Goal: Task Accomplishment & Management: Use online tool/utility

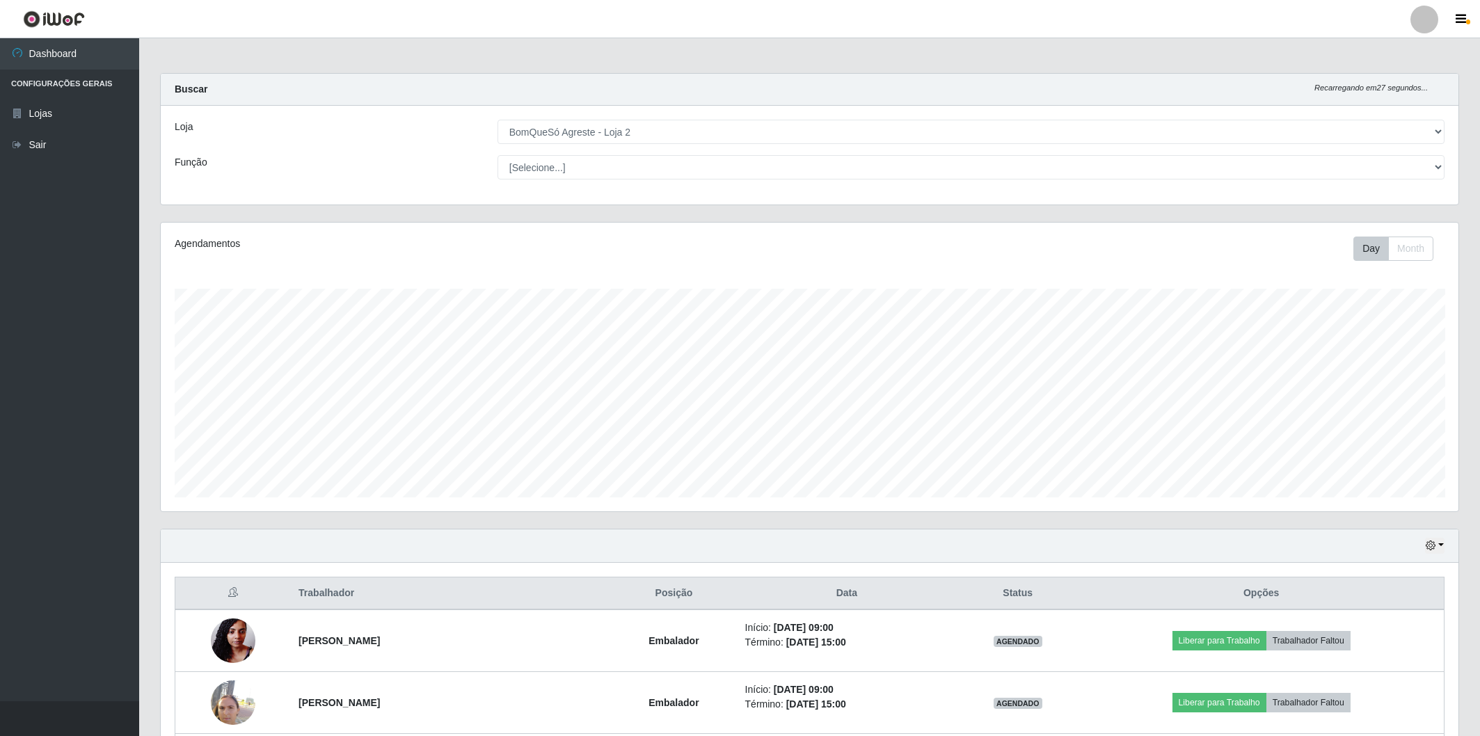
select select "214"
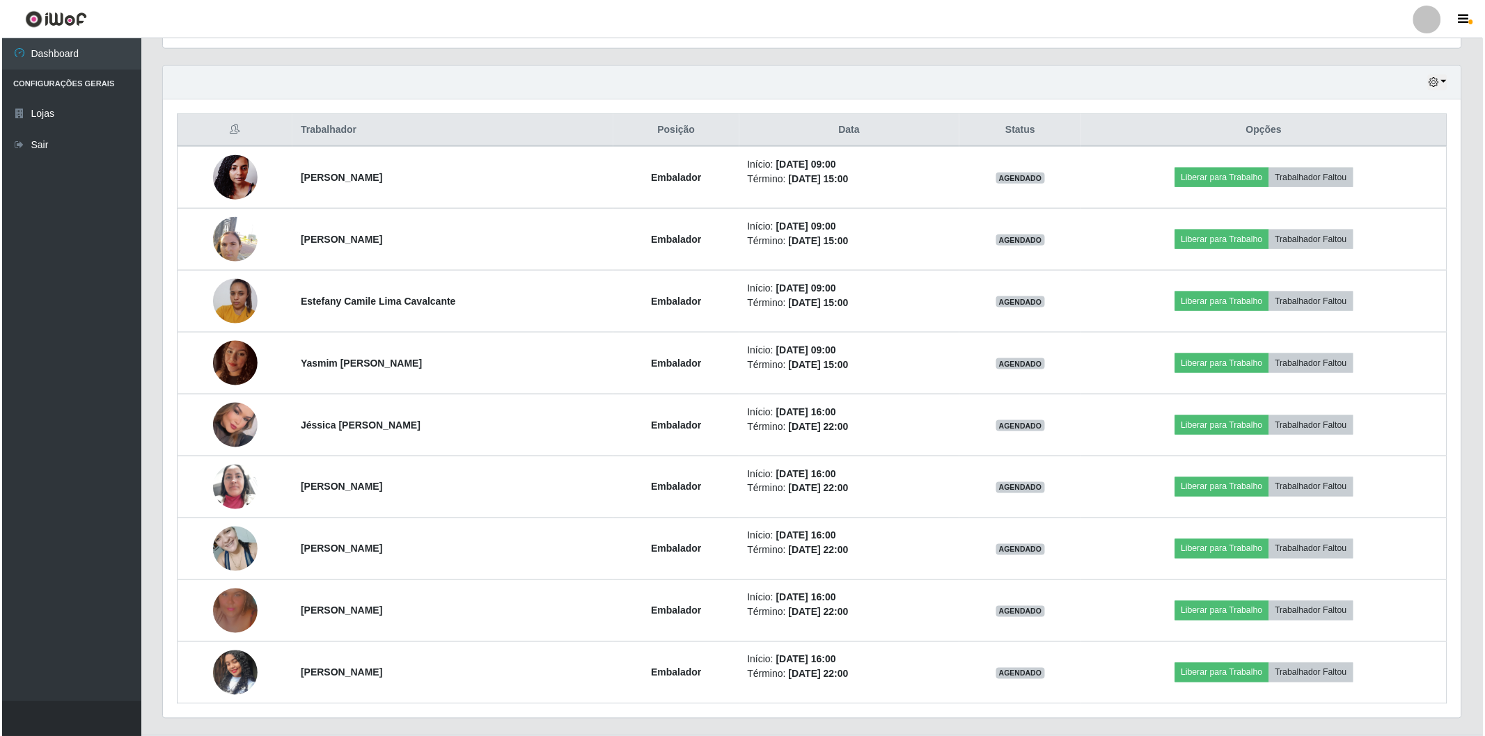
scroll to position [288, 1298]
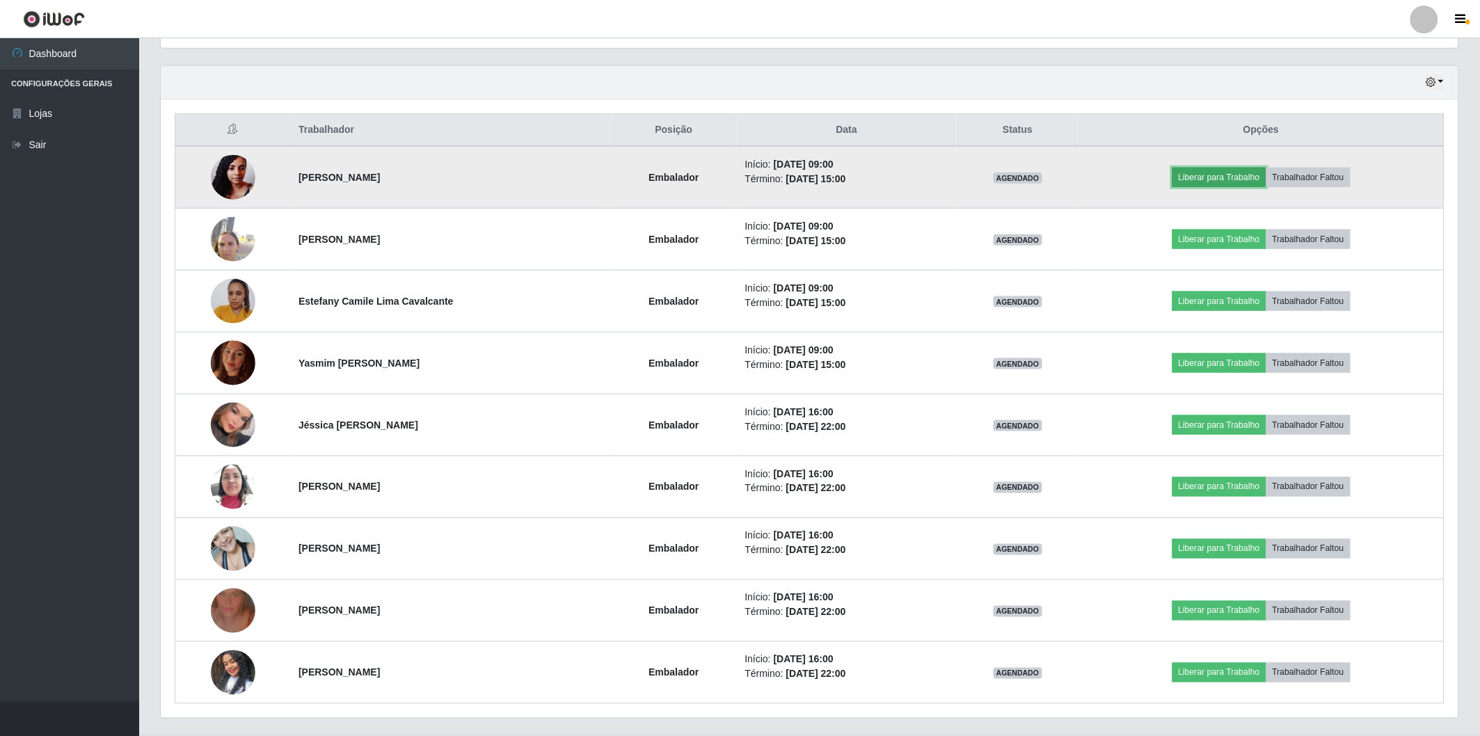
click at [1199, 187] on button "Liberar para Trabalho" at bounding box center [1220, 177] width 94 height 19
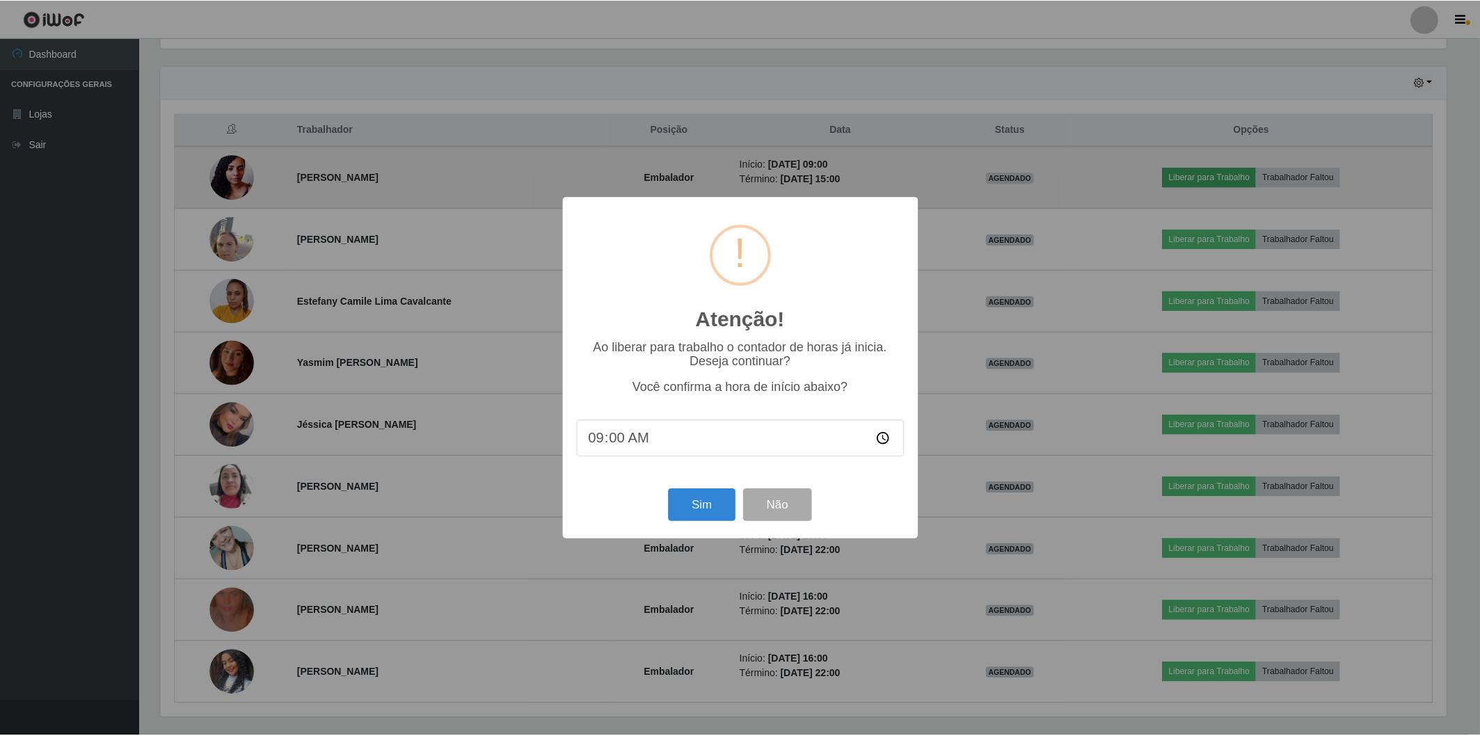
scroll to position [288, 1290]
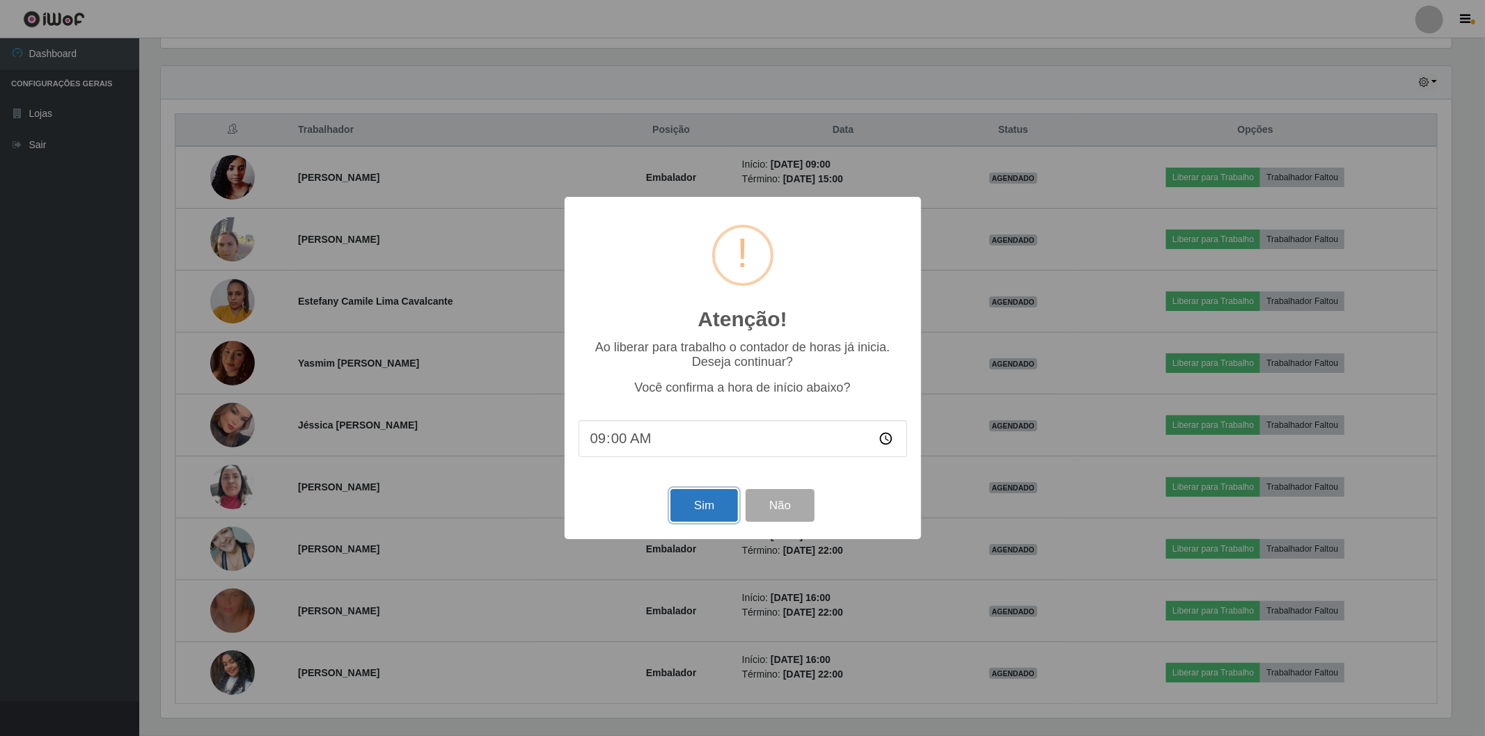
click at [703, 507] on button "Sim" at bounding box center [704, 505] width 68 height 33
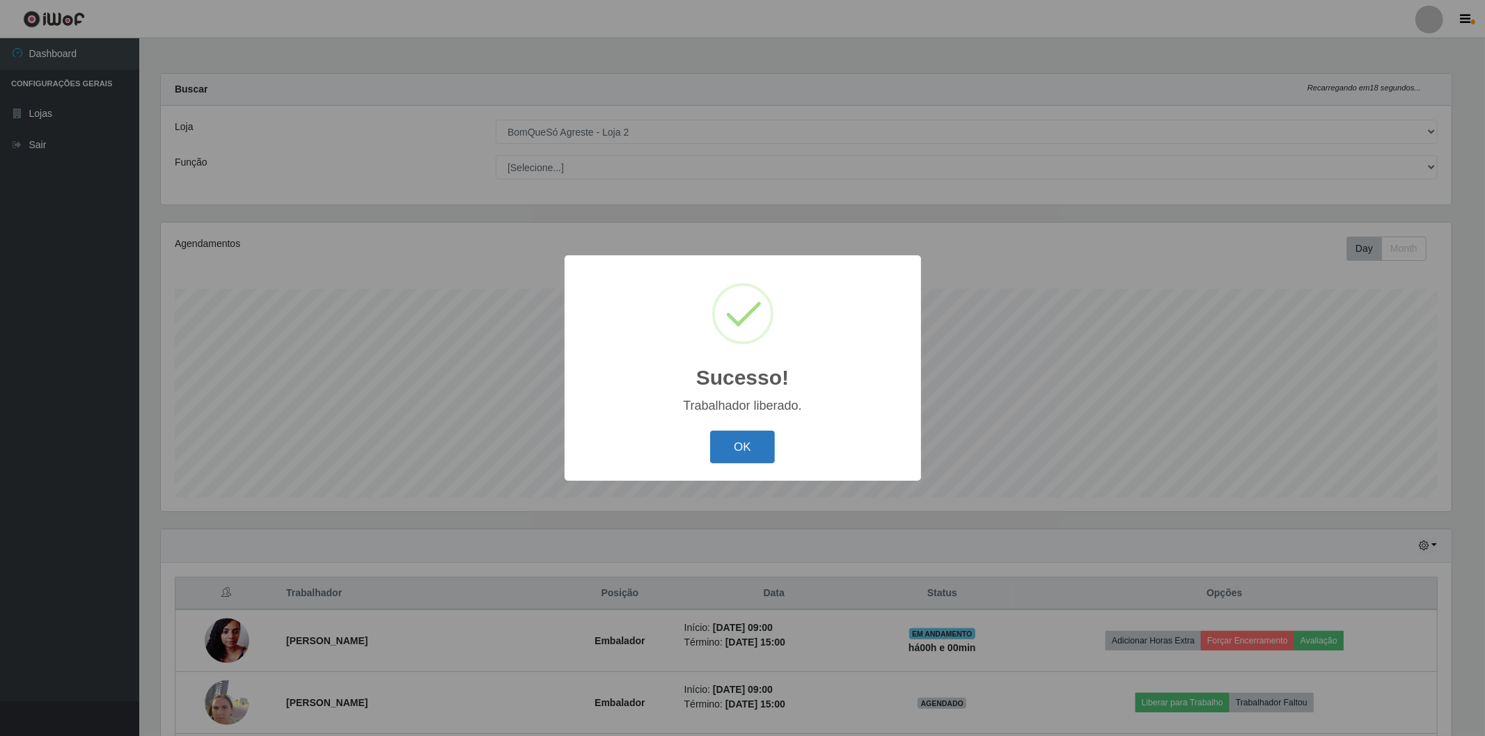
click at [761, 453] on button "OK" at bounding box center [742, 447] width 65 height 33
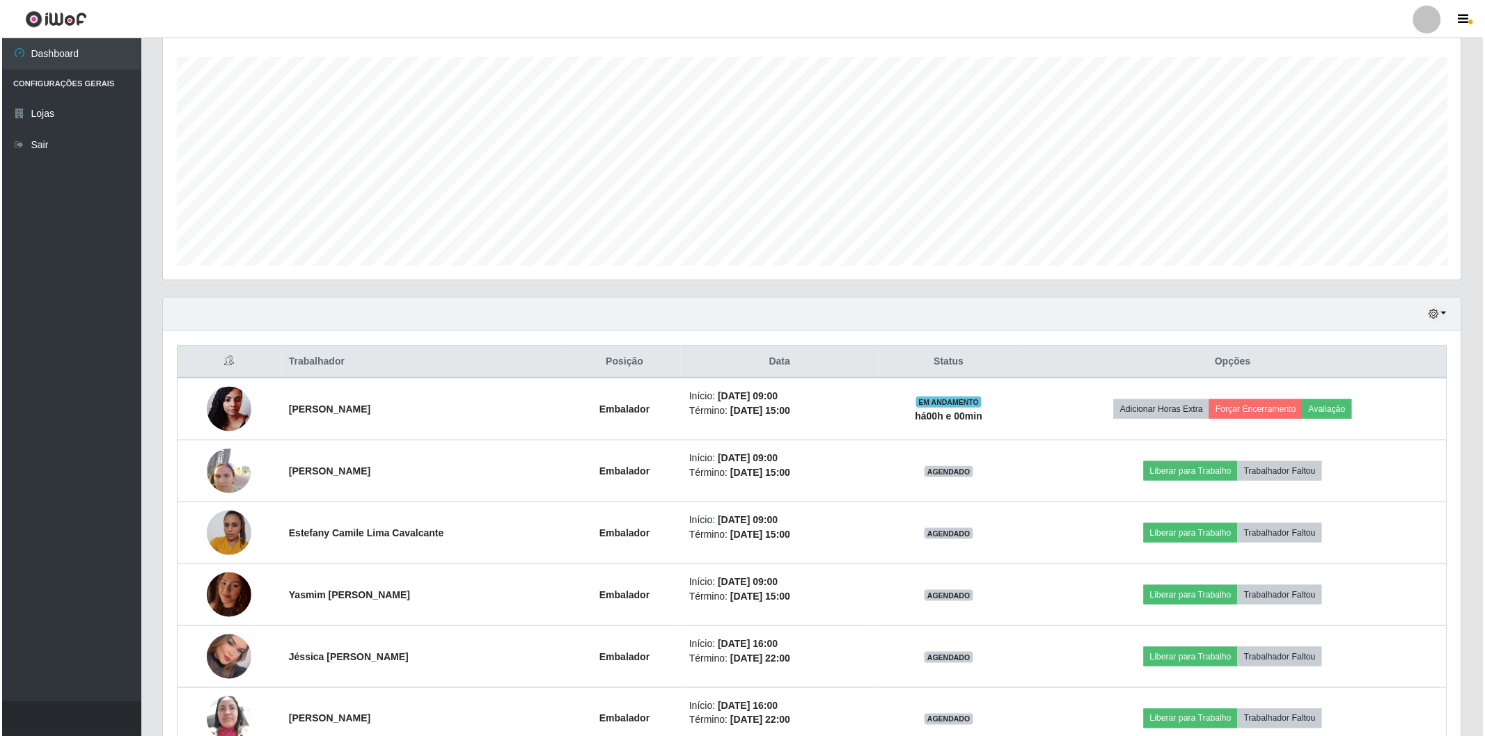
scroll to position [309, 0]
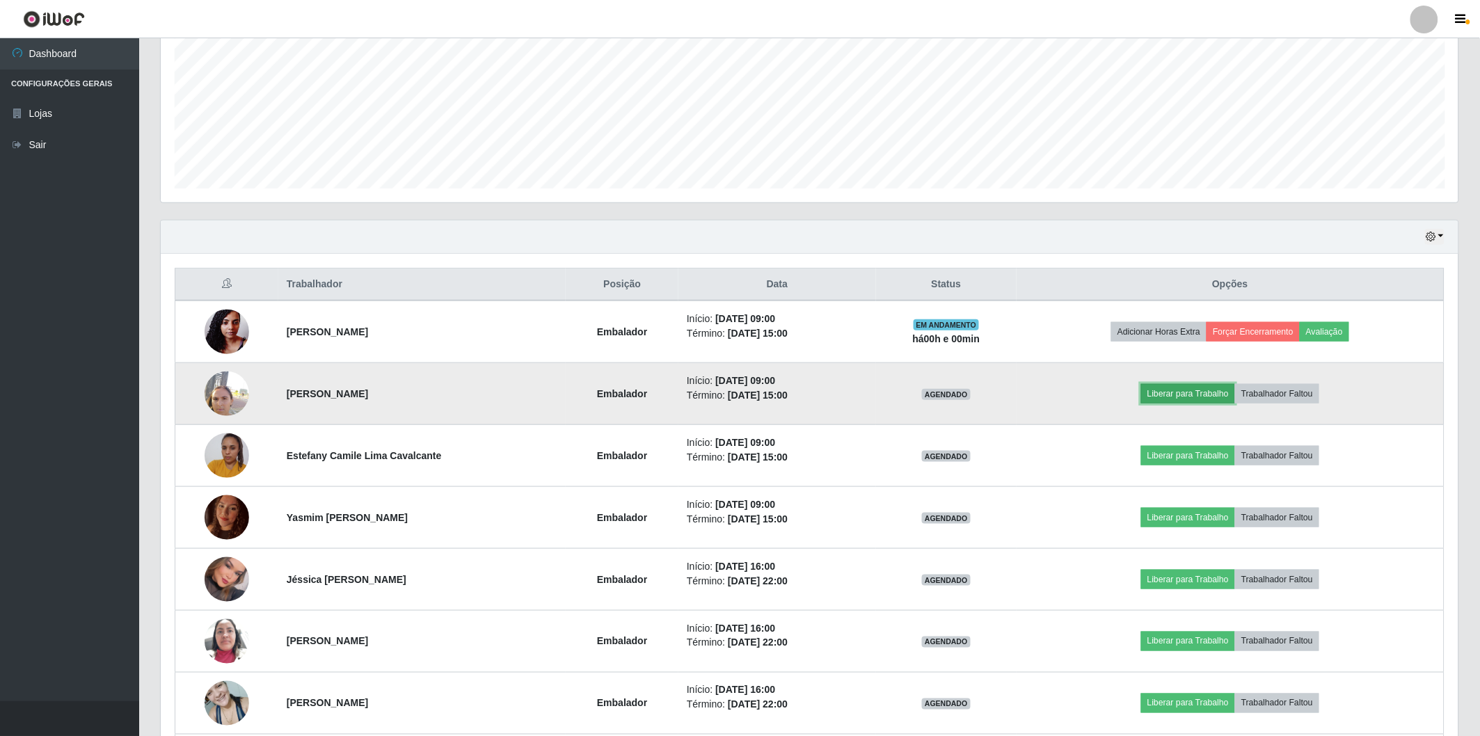
click at [1192, 400] on button "Liberar para Trabalho" at bounding box center [1188, 393] width 94 height 19
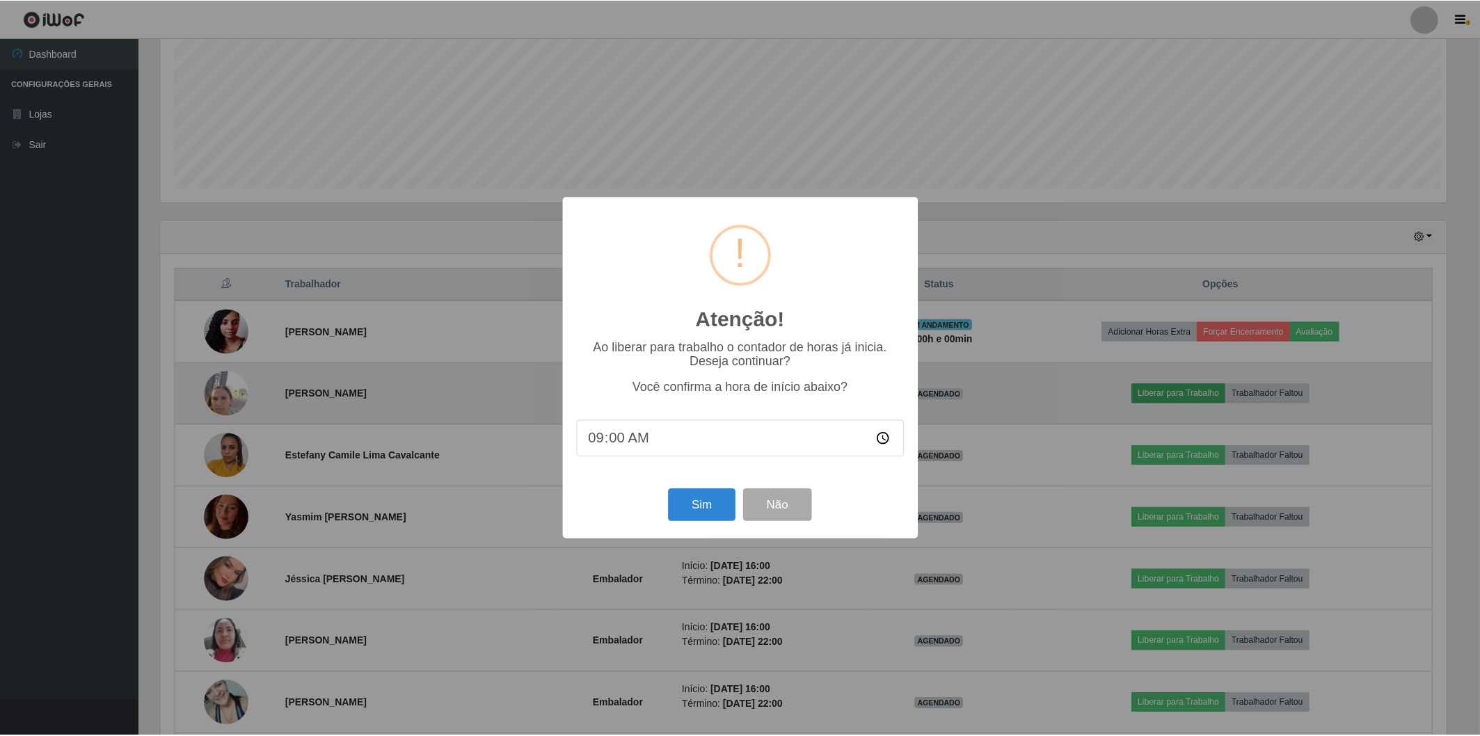
scroll to position [288, 1290]
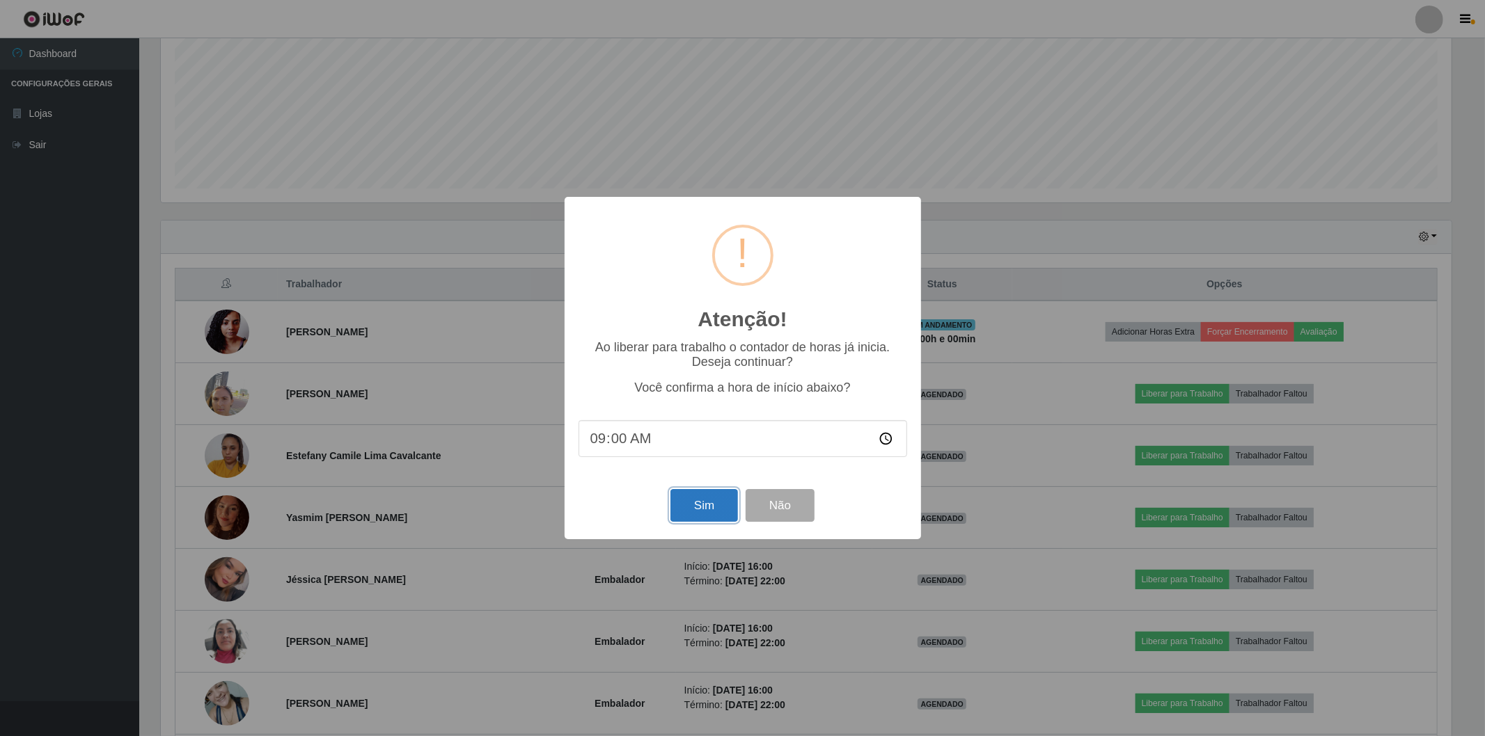
click at [693, 518] on button "Sim" at bounding box center [704, 505] width 68 height 33
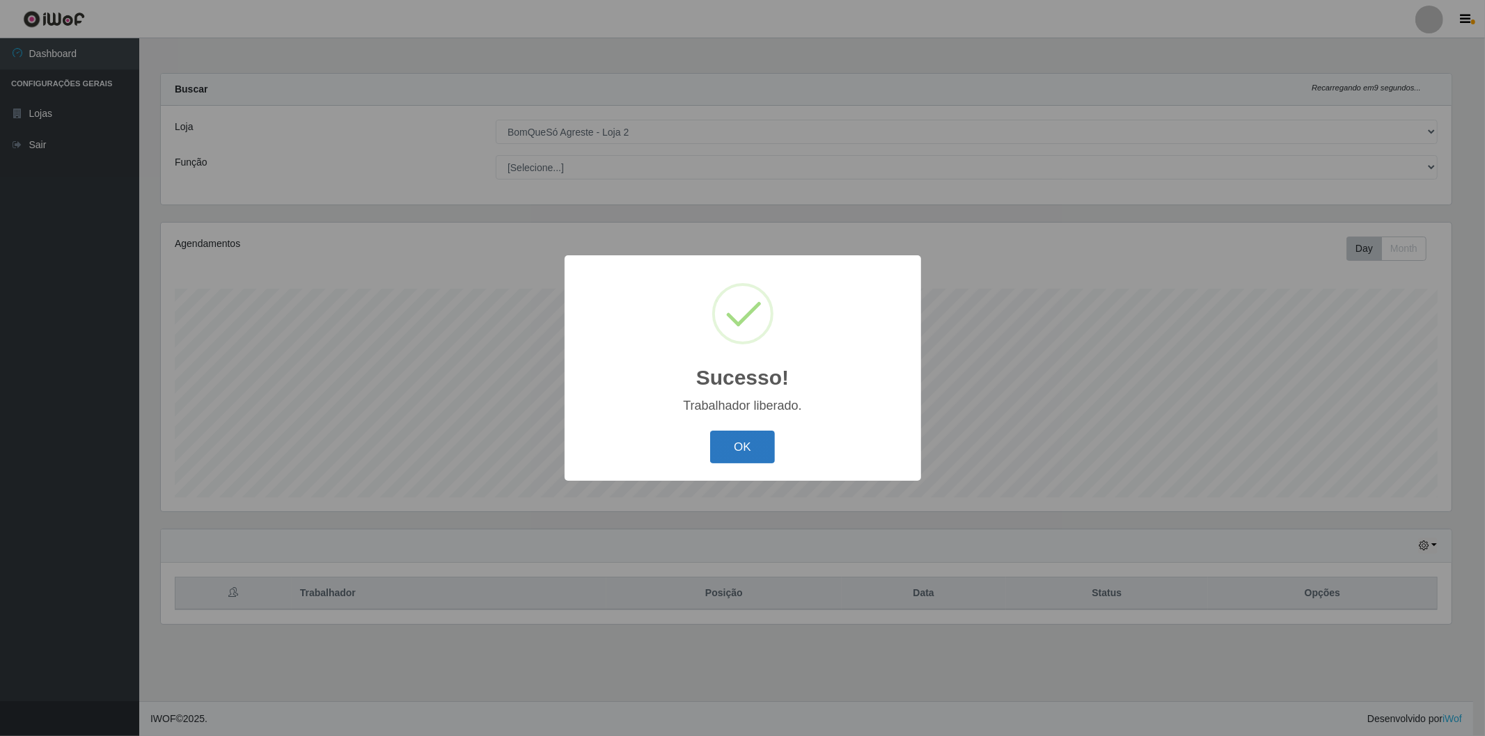
click at [732, 448] on button "OK" at bounding box center [742, 447] width 65 height 33
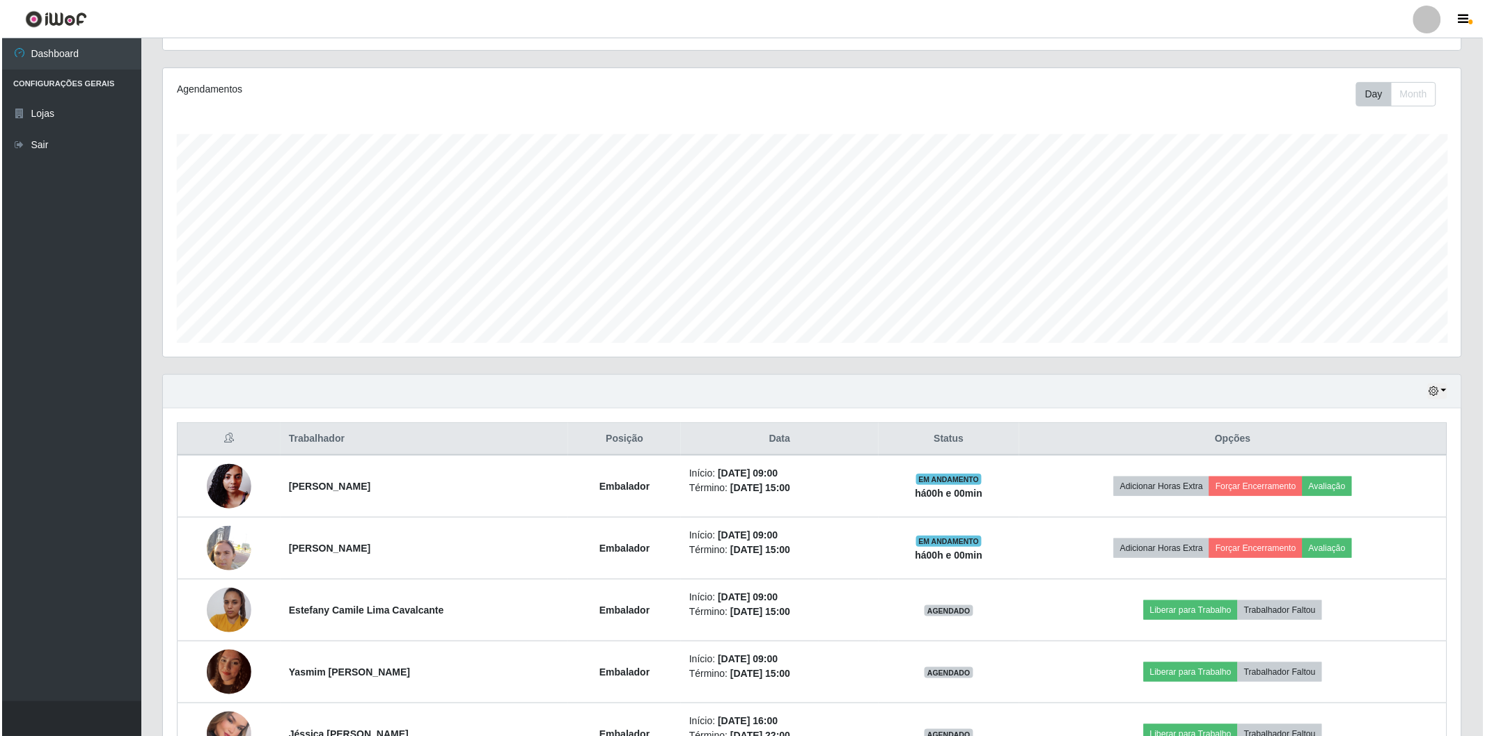
scroll to position [232, 0]
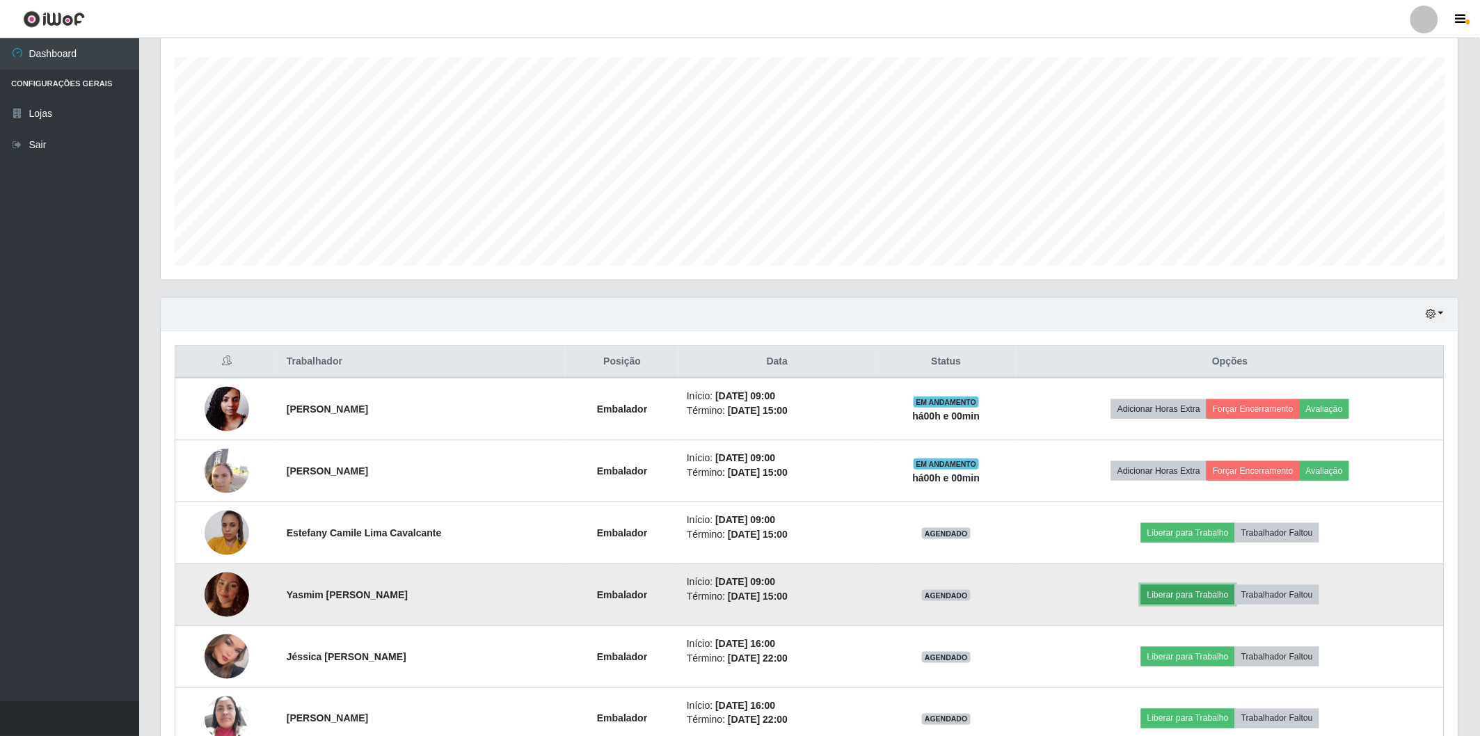
click at [1203, 601] on button "Liberar para Trabalho" at bounding box center [1188, 594] width 94 height 19
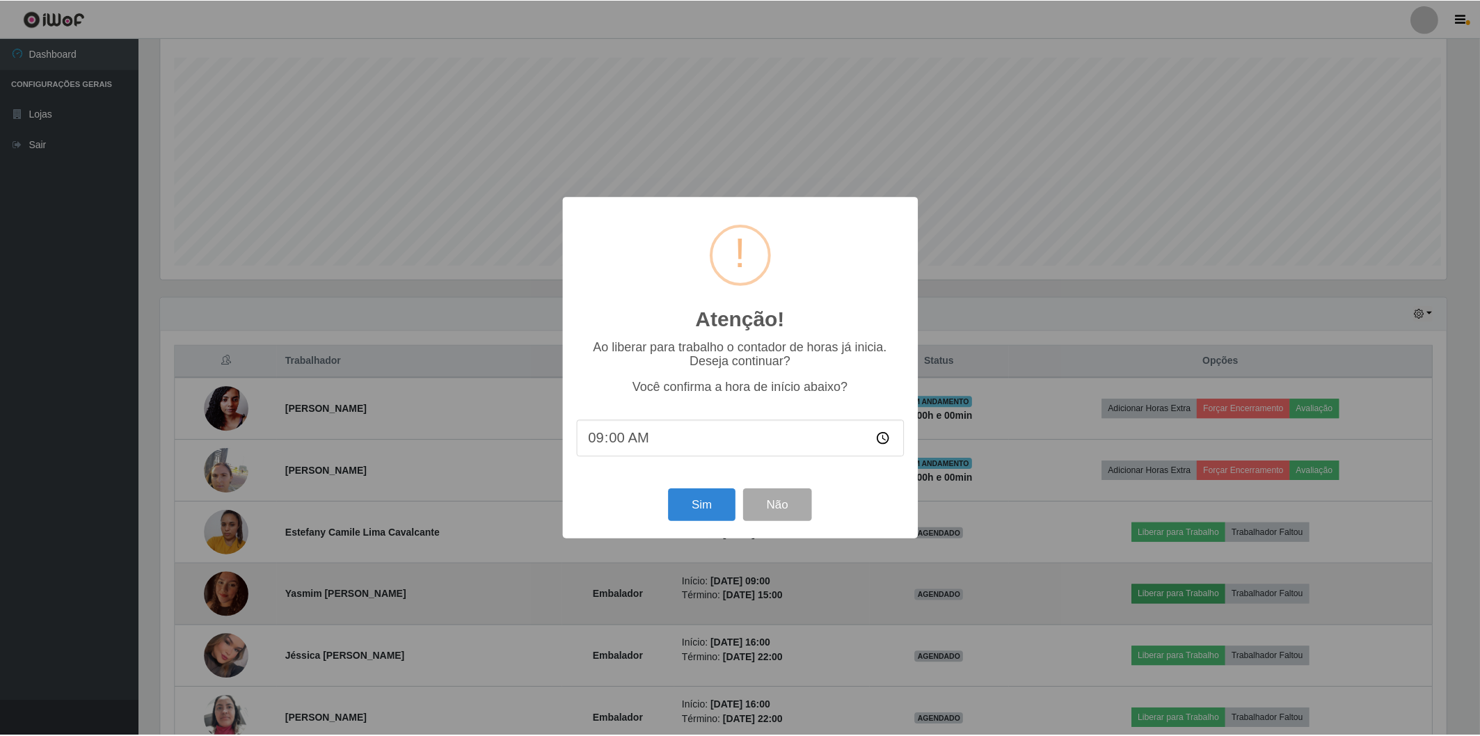
scroll to position [288, 1290]
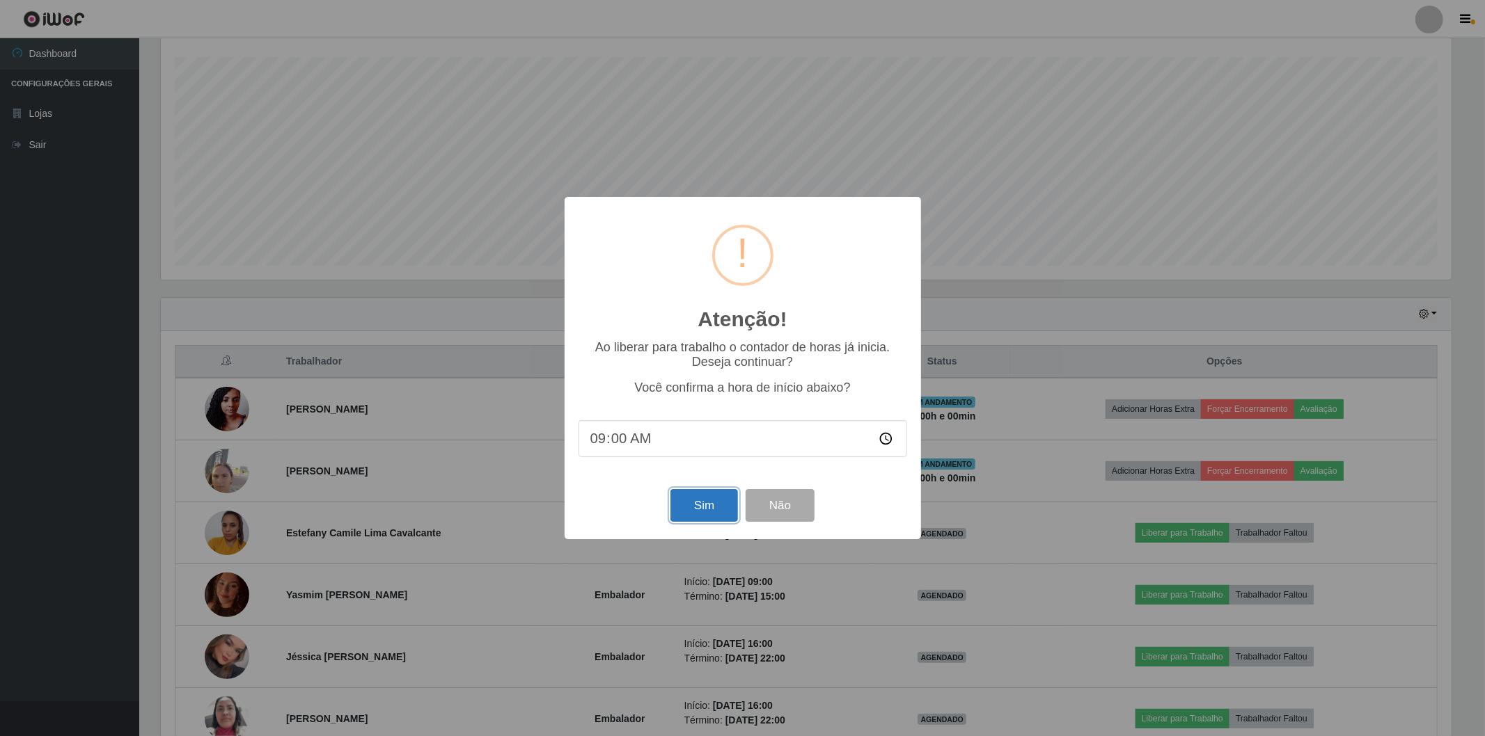
click at [691, 494] on button "Sim" at bounding box center [704, 505] width 68 height 33
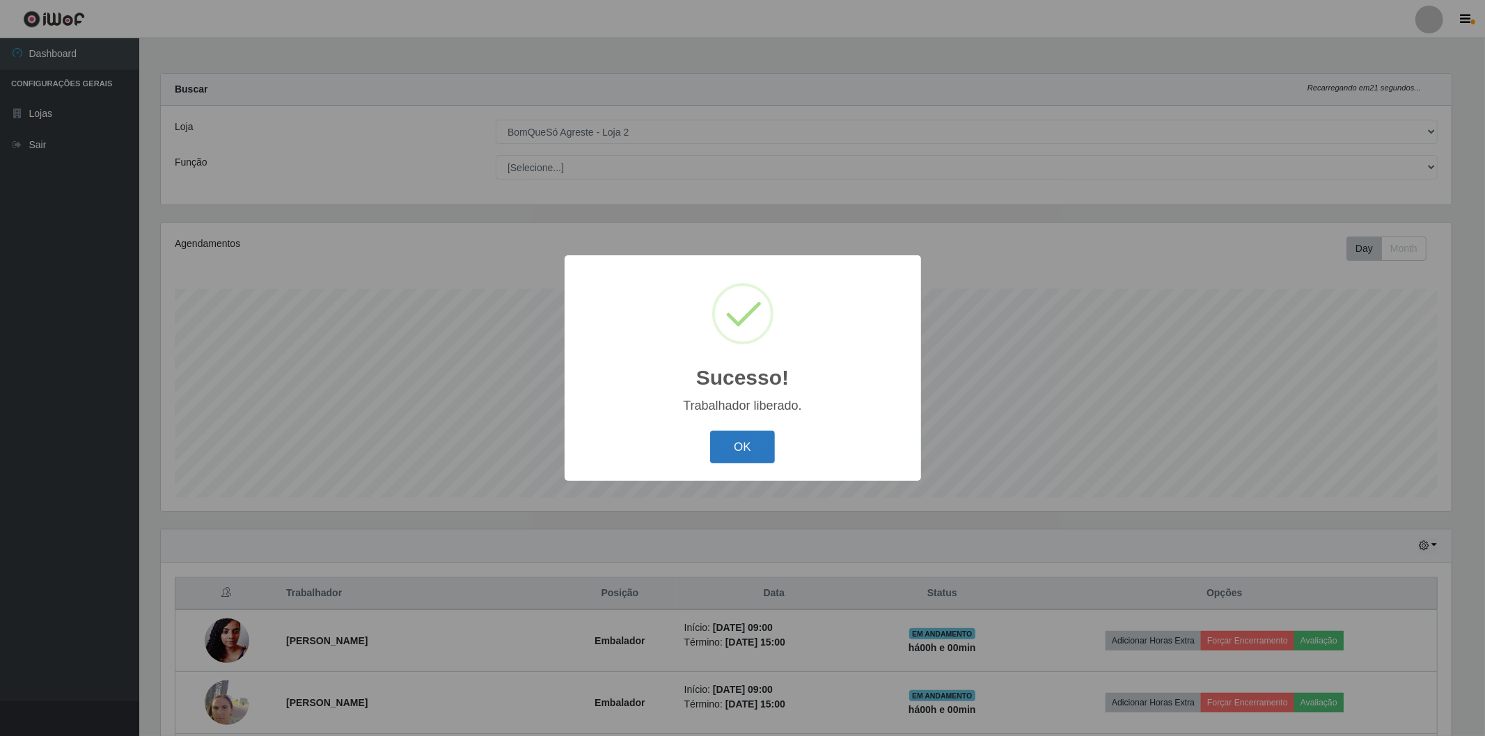
click at [738, 447] on button "OK" at bounding box center [742, 447] width 65 height 33
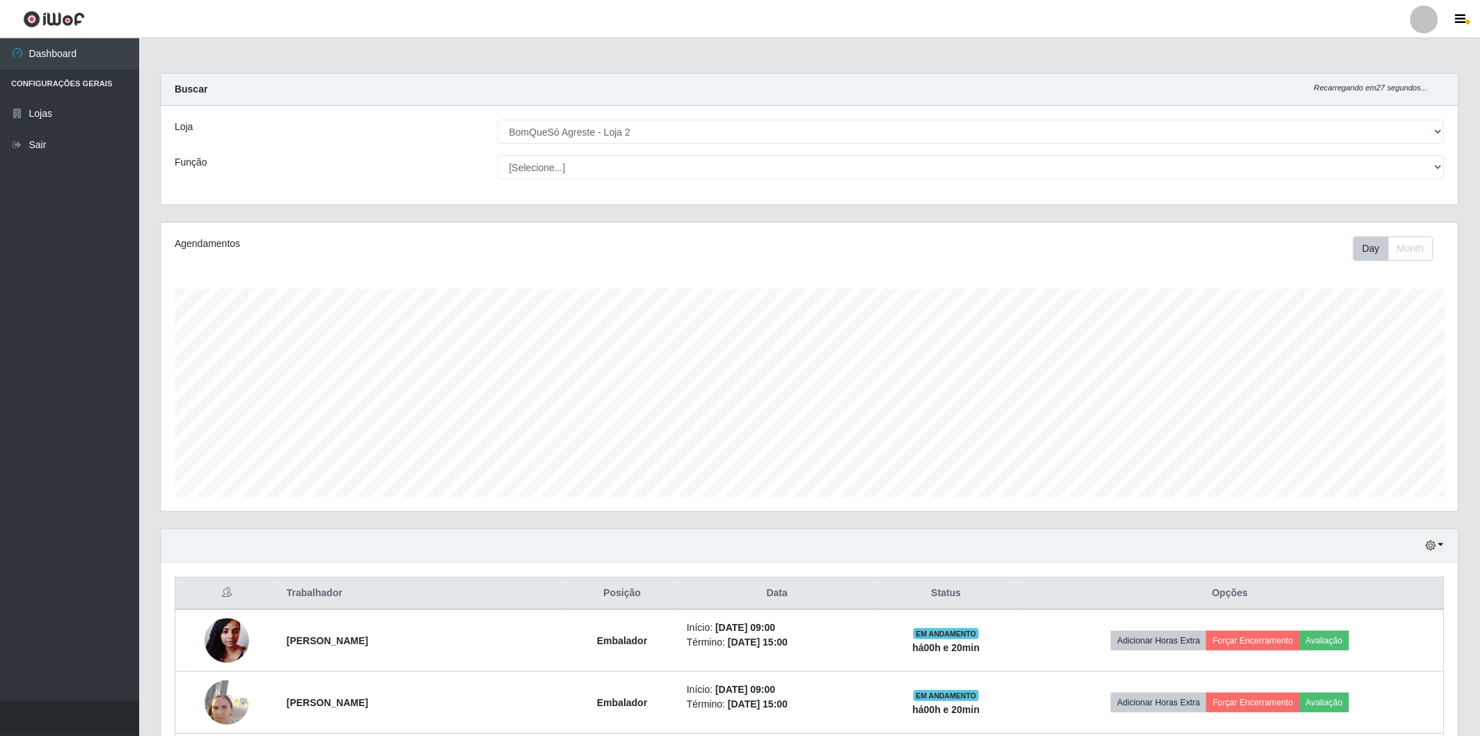
scroll to position [232, 0]
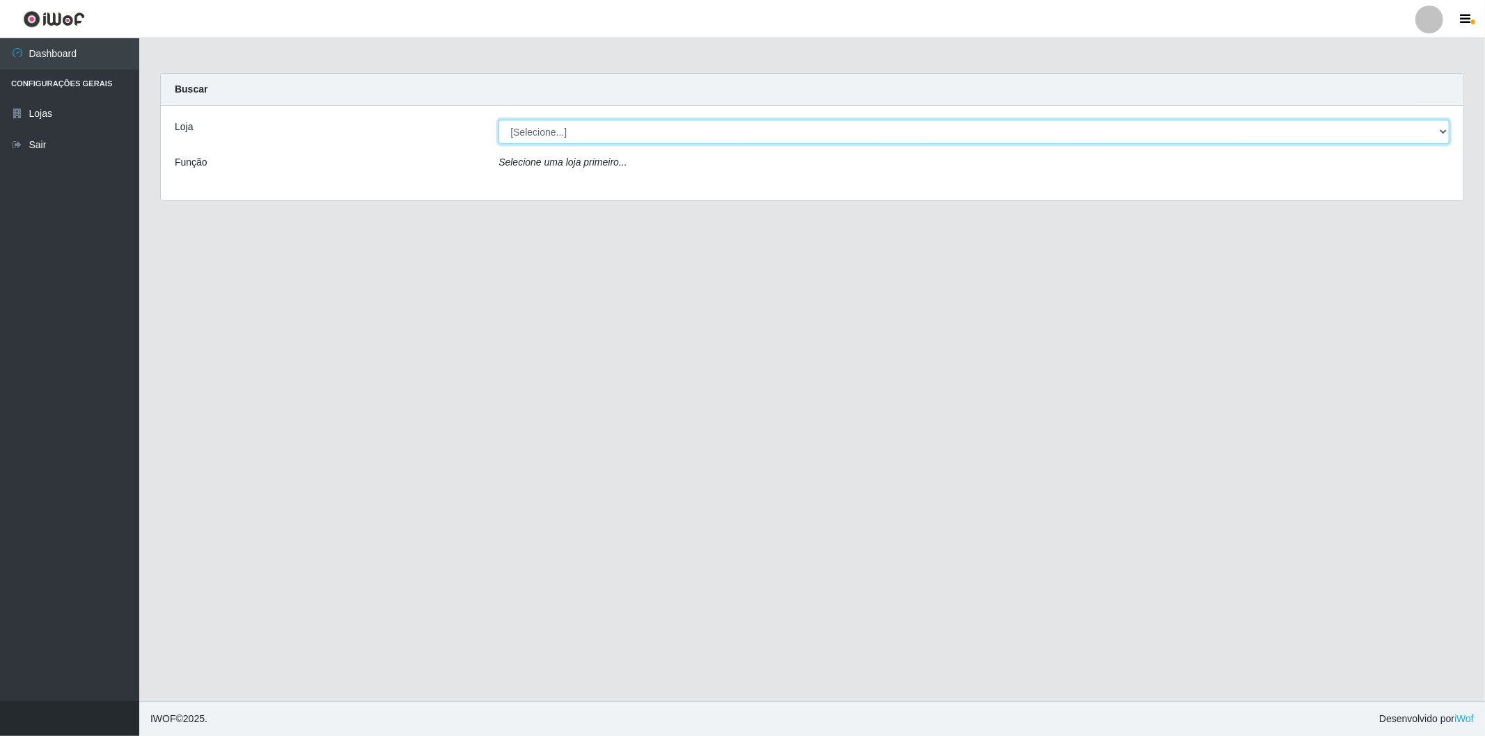
click at [626, 131] on select "[Selecione...] BomQueSó Agreste - Loja 2" at bounding box center [973, 132] width 951 height 24
select select "214"
click at [498, 120] on select "[Selecione...] BomQueSó Agreste - Loja 2" at bounding box center [973, 132] width 951 height 24
